Goal: Entertainment & Leisure: Consume media (video, audio)

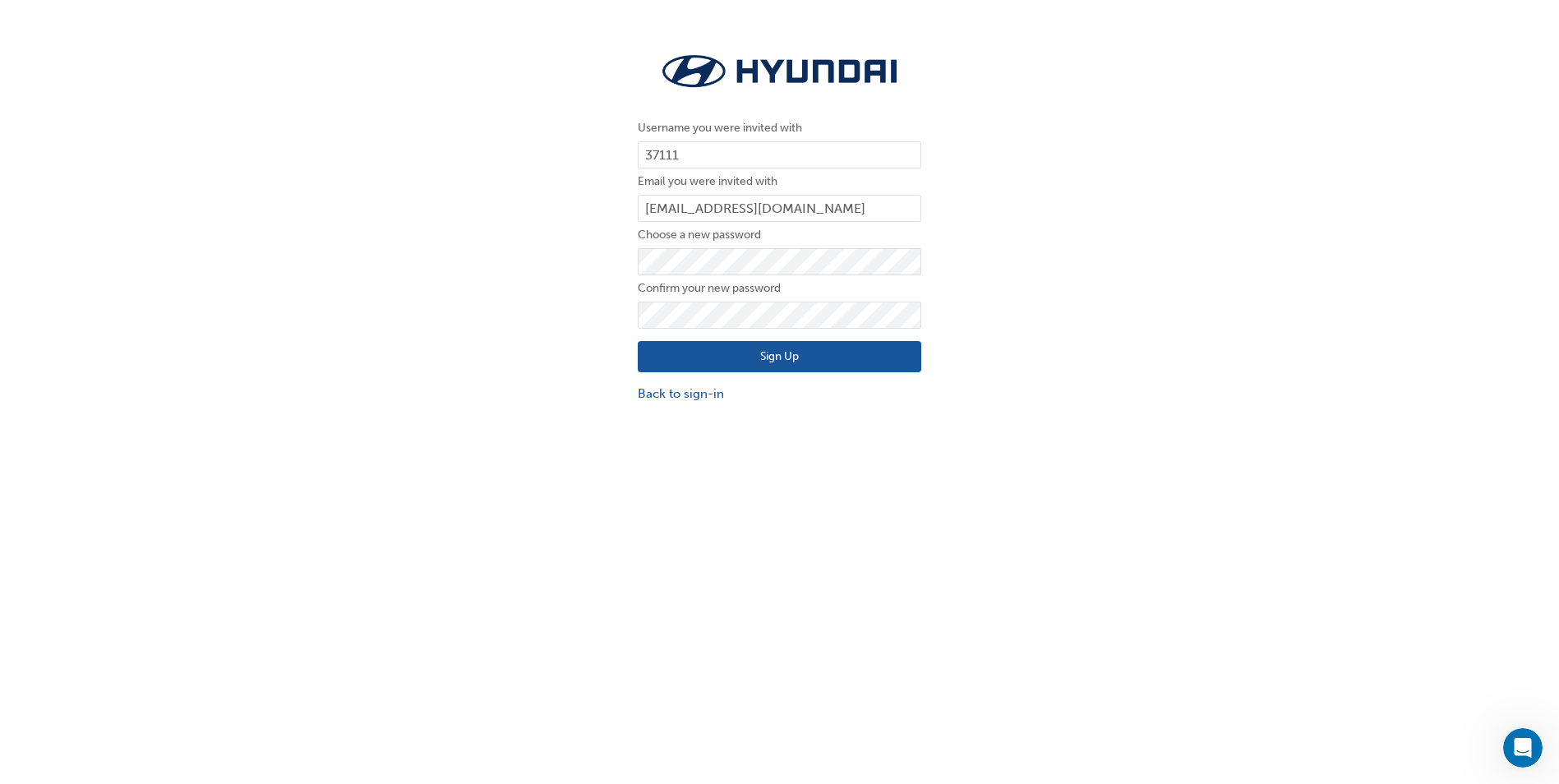
click at [785, 371] on button "Sign Up" at bounding box center [780, 357] width 283 height 31
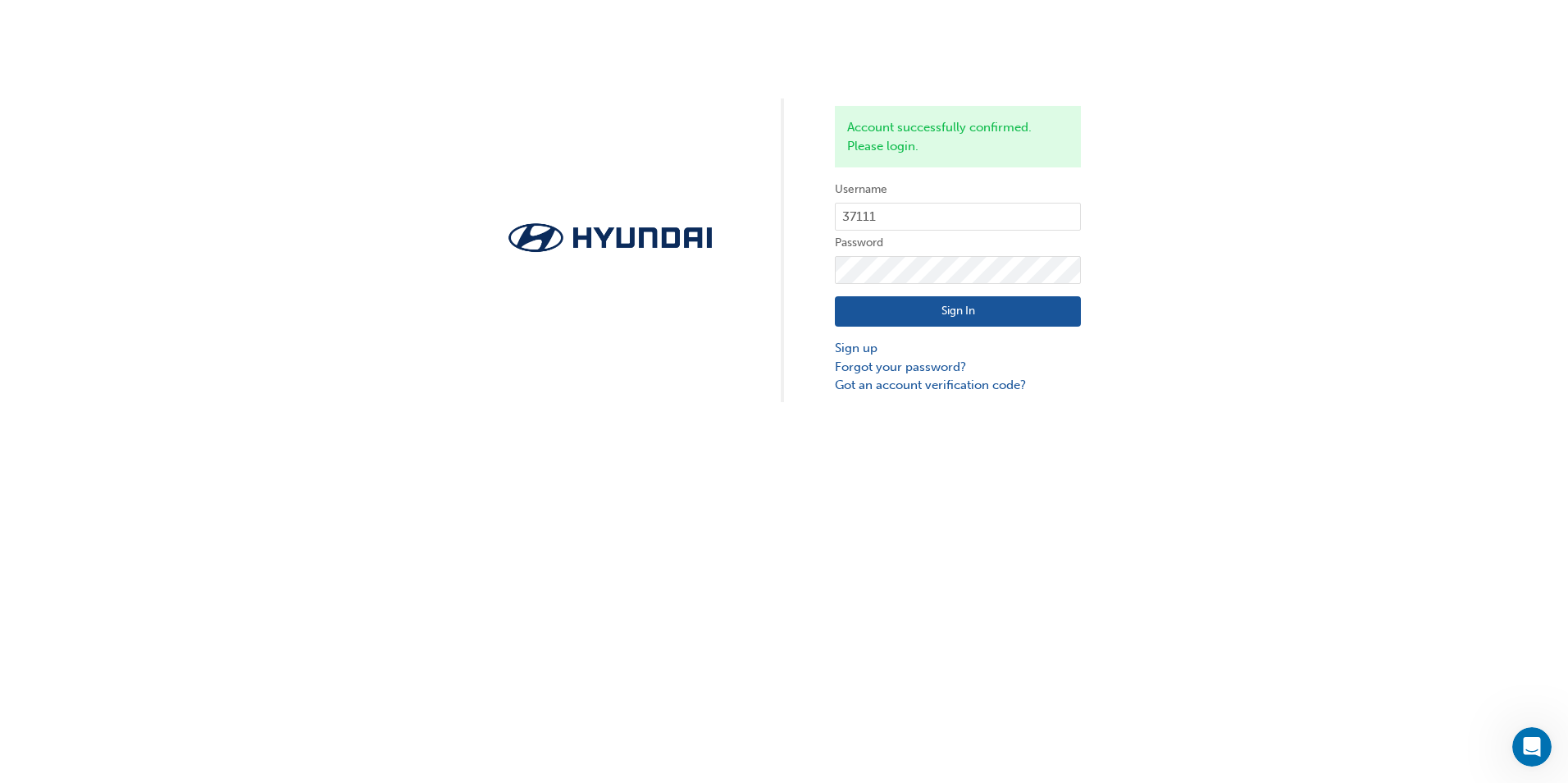
click at [997, 316] on button "Sign In" at bounding box center [957, 311] width 246 height 31
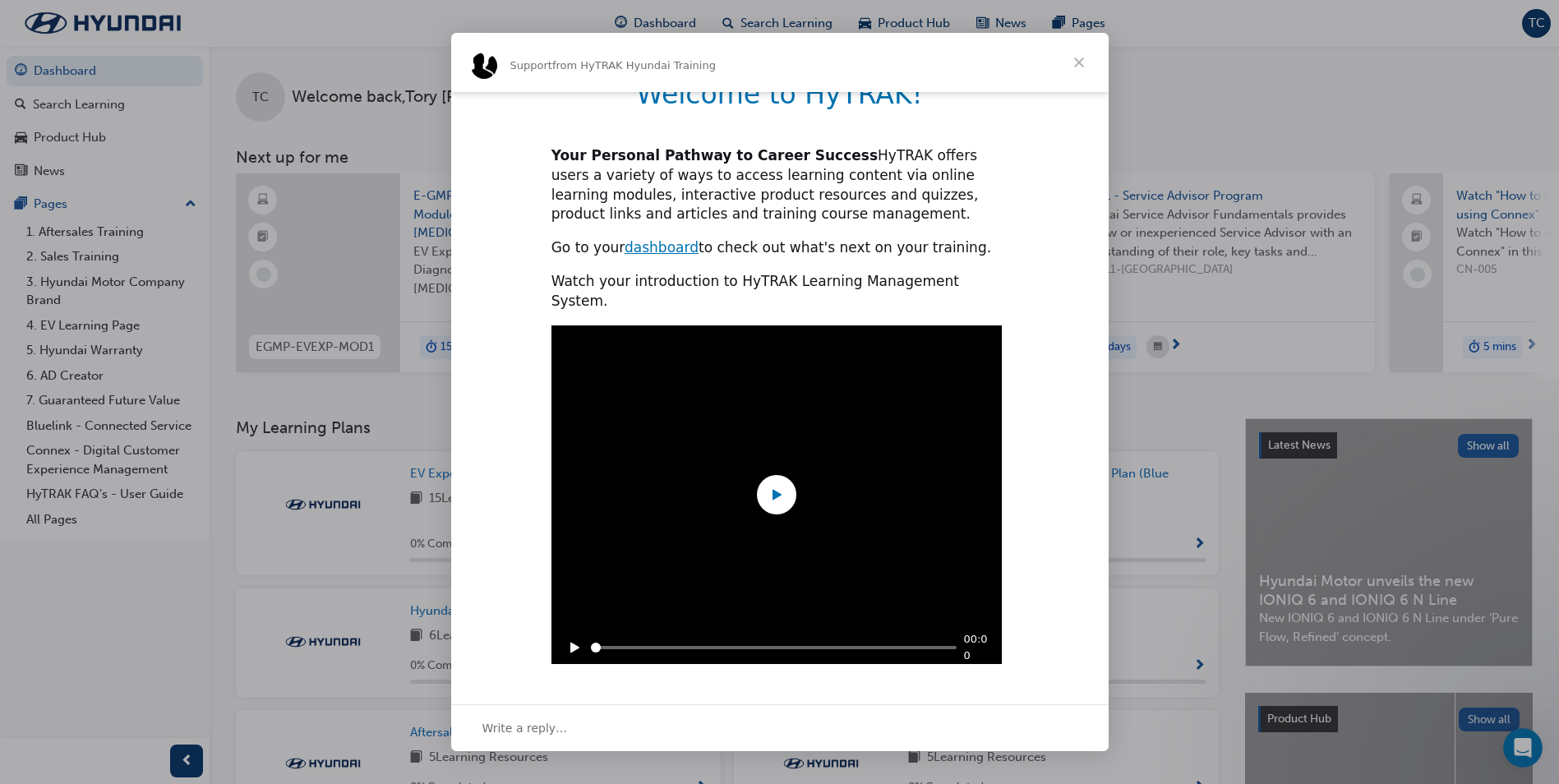
scroll to position [341, 0]
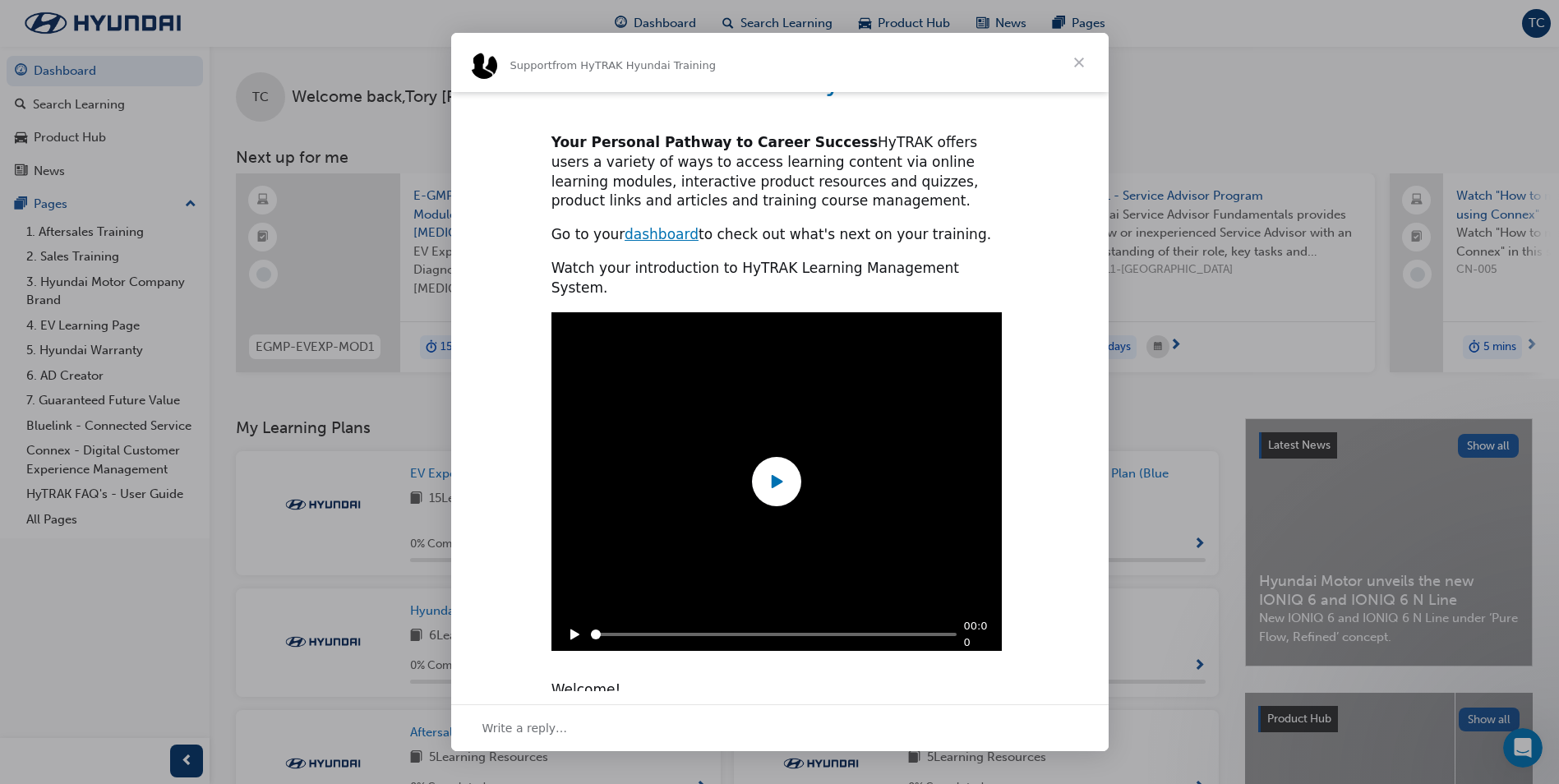
click at [786, 469] on icon "Play" at bounding box center [777, 481] width 25 height 25
type input "204263"
click at [1087, 57] on span "Close" at bounding box center [1080, 62] width 59 height 59
